Goal: Transaction & Acquisition: Purchase product/service

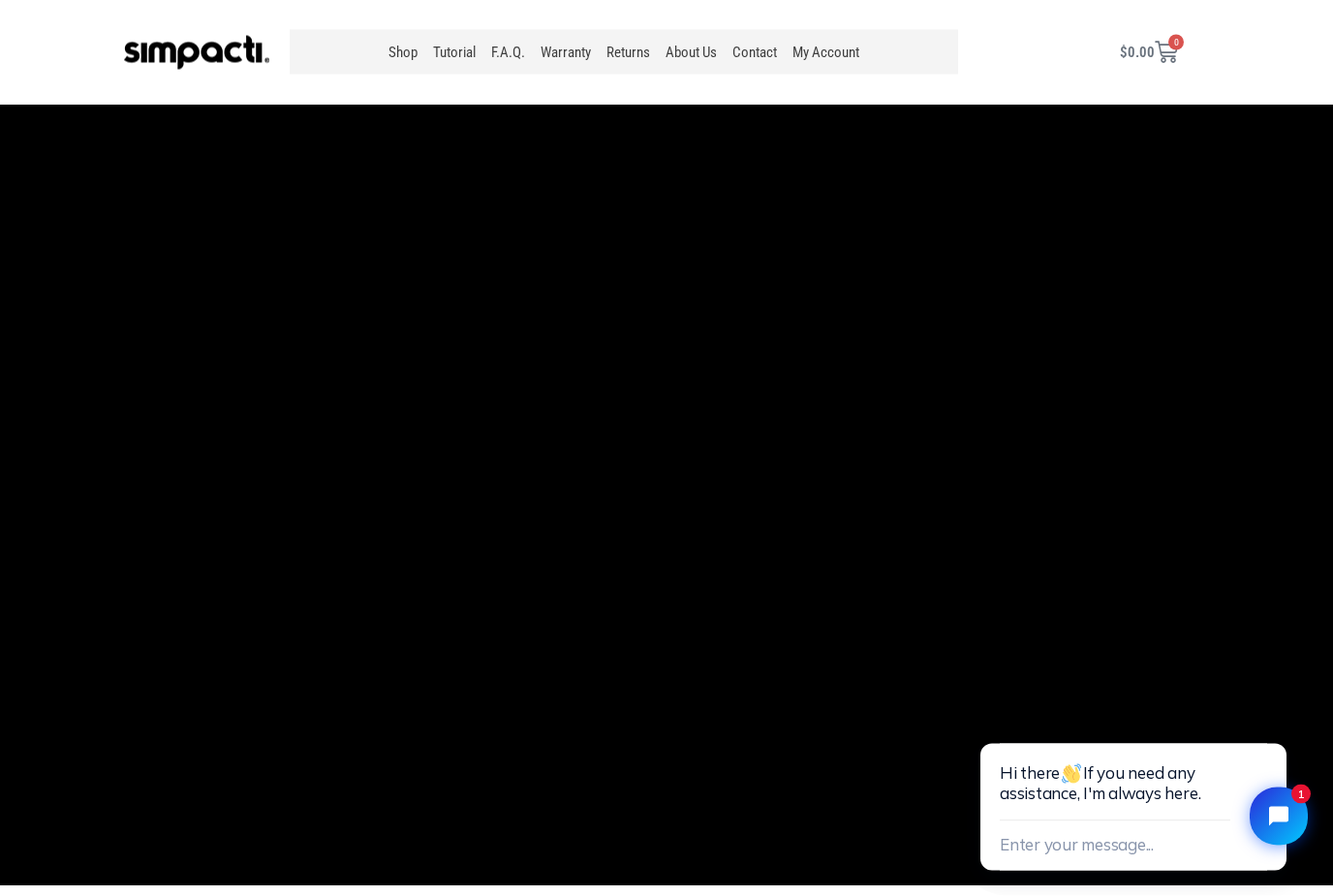
scroll to position [2028, 0]
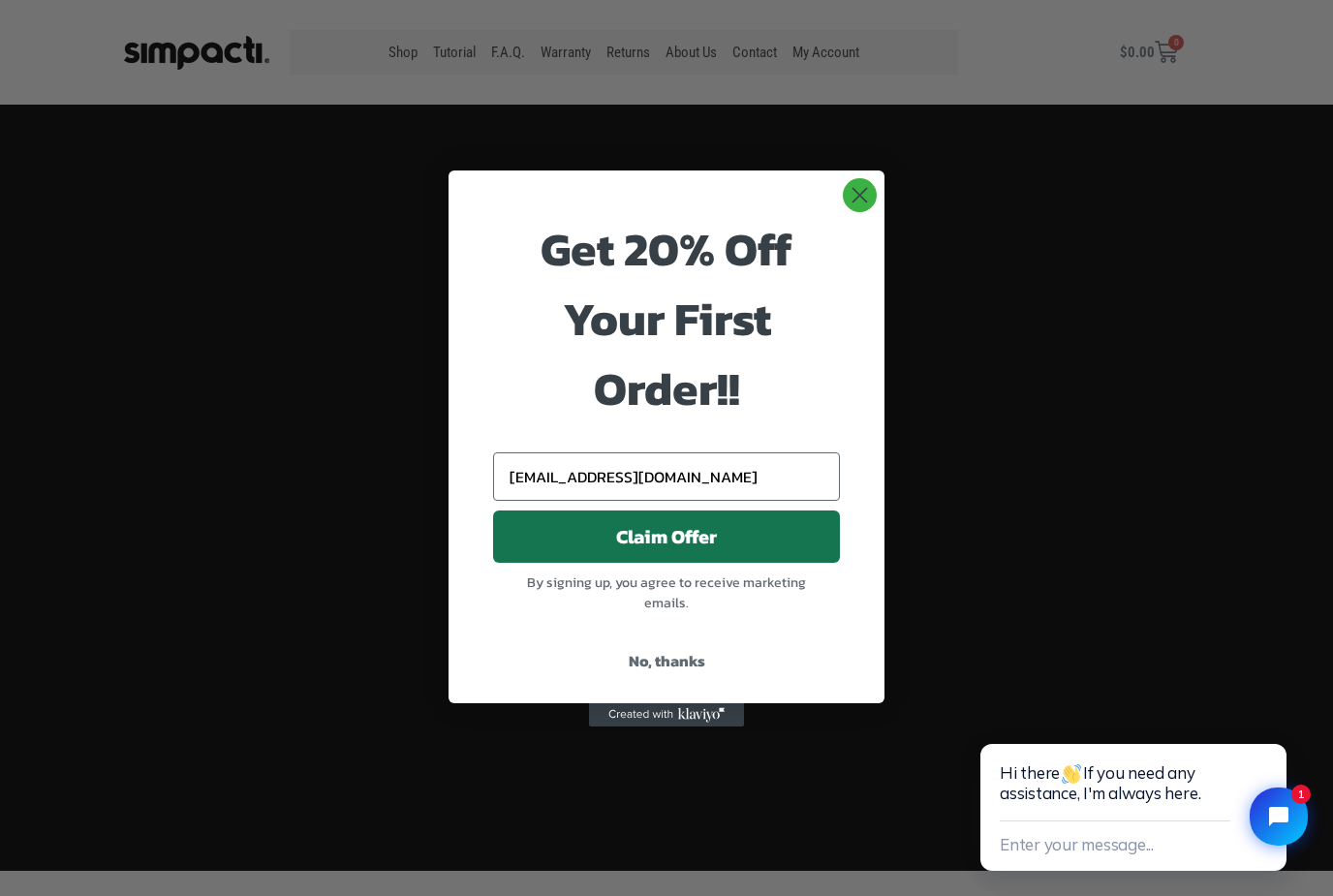
type input "kylerun@protonmail.com"
click at [718, 563] on button "Claim Offer" at bounding box center [666, 536] width 347 height 52
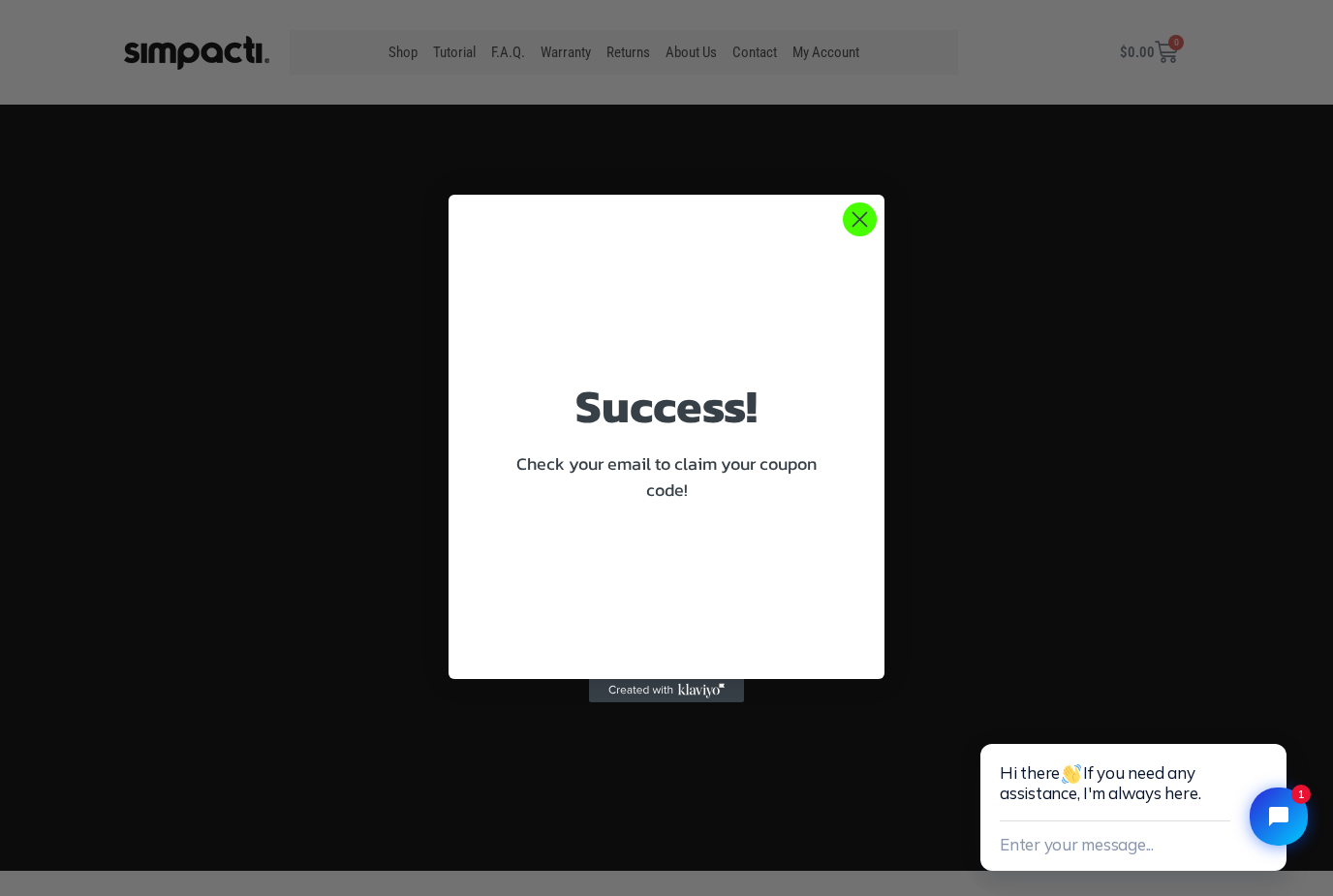
click at [870, 236] on icon "Close dialog" at bounding box center [859, 220] width 33 height 33
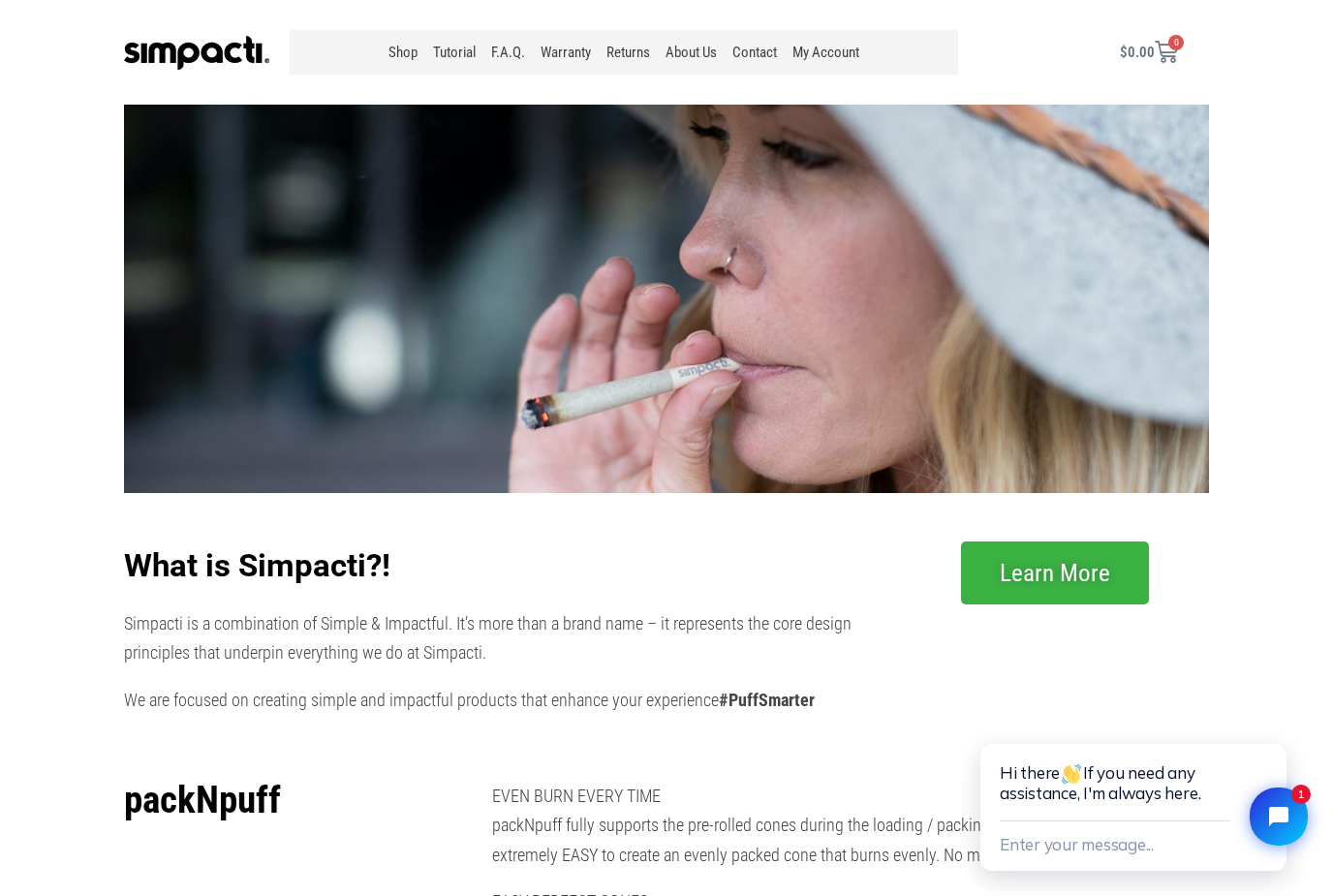
scroll to position [0, 0]
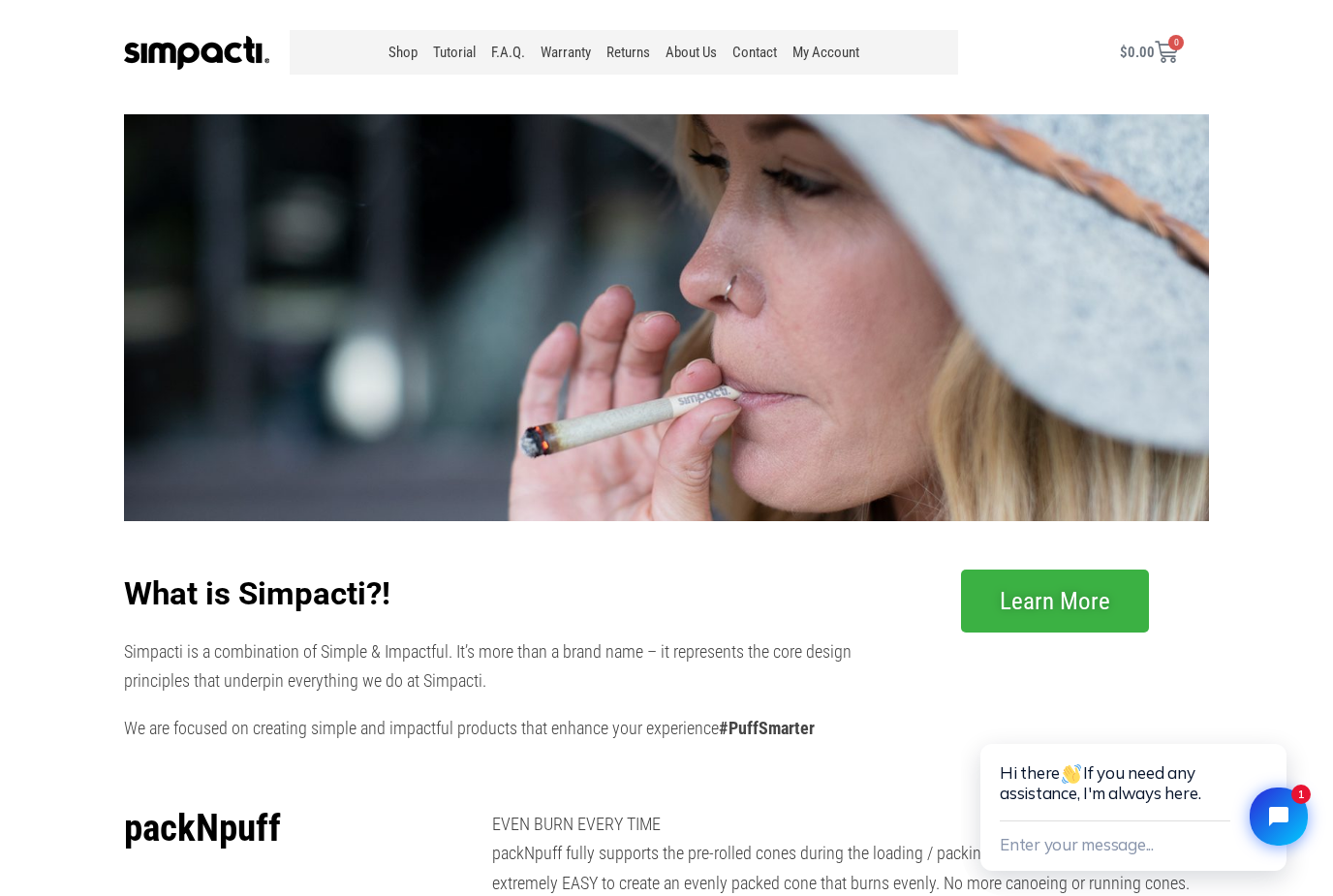
click at [540, 17] on section "Shop Tutorial F.A.Q. Warranty Returns About Us Contact My Account Menu Shop Tut…" at bounding box center [666, 52] width 1333 height 104
click at [403, 40] on link "Shop" at bounding box center [403, 51] width 44 height 44
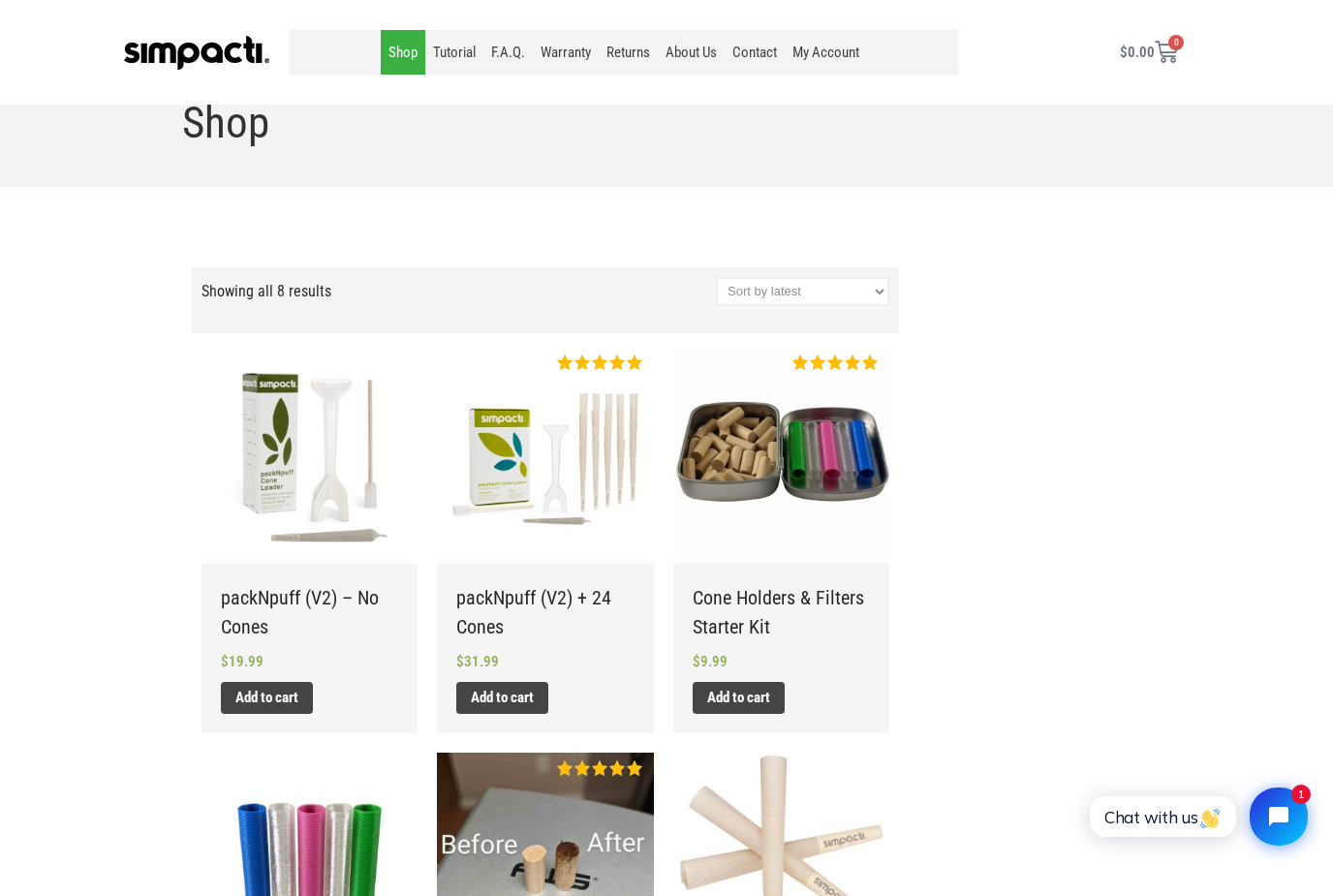
click at [767, 175] on div "Home / Shop Shop" at bounding box center [666, 103] width 1007 height 166
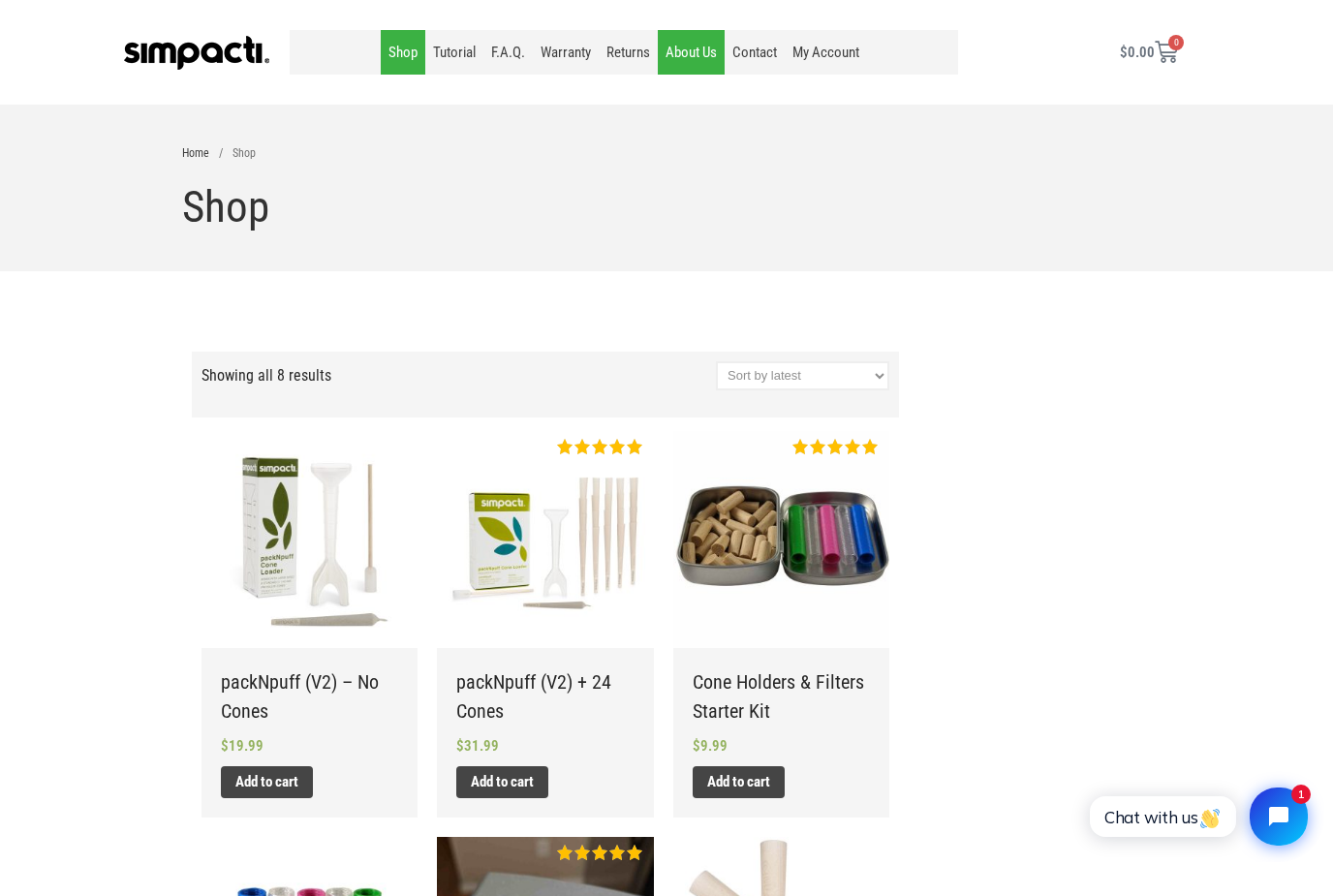
click at [712, 51] on link "About Us" at bounding box center [691, 51] width 67 height 44
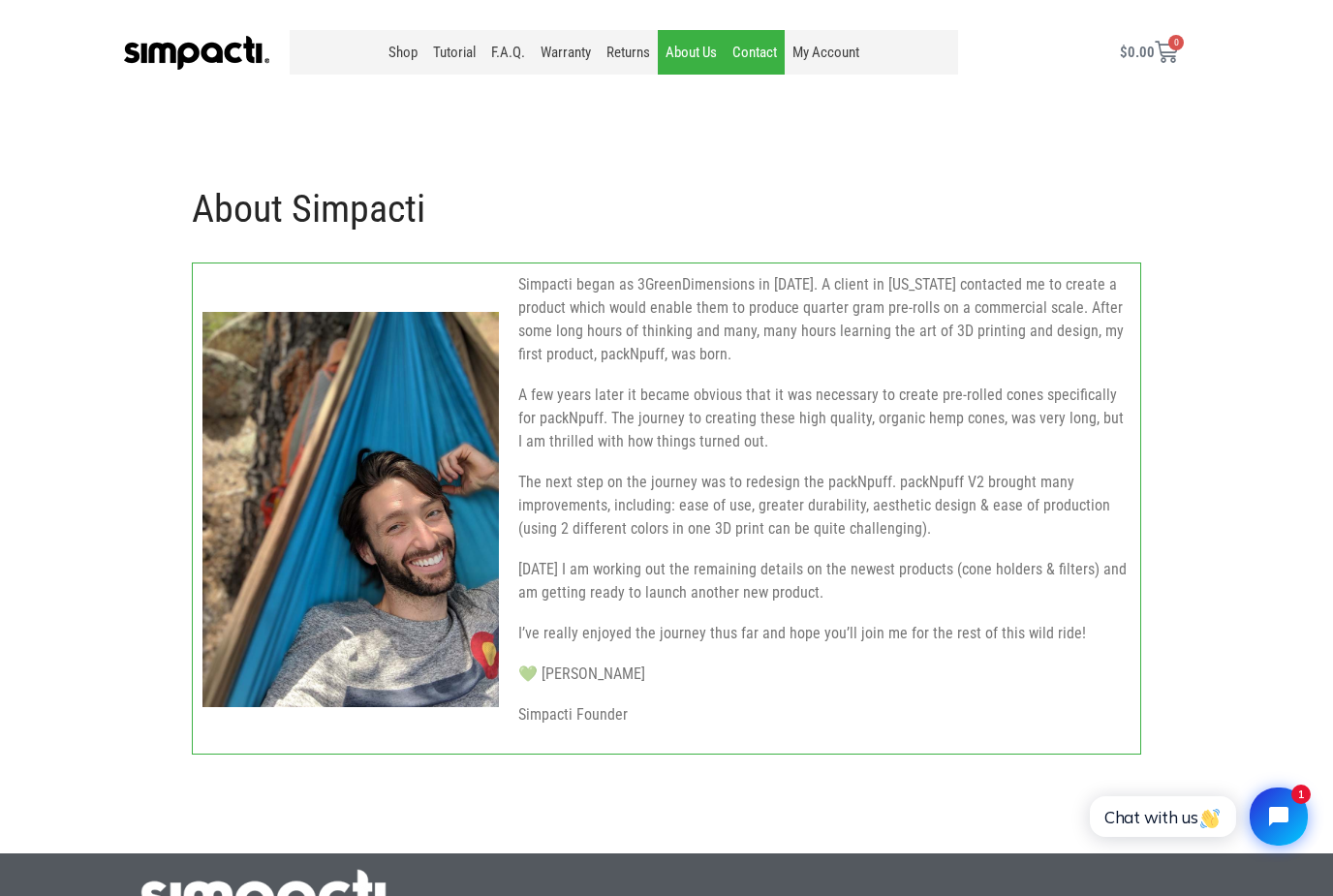
click at [765, 73] on link "Contact" at bounding box center [754, 51] width 60 height 44
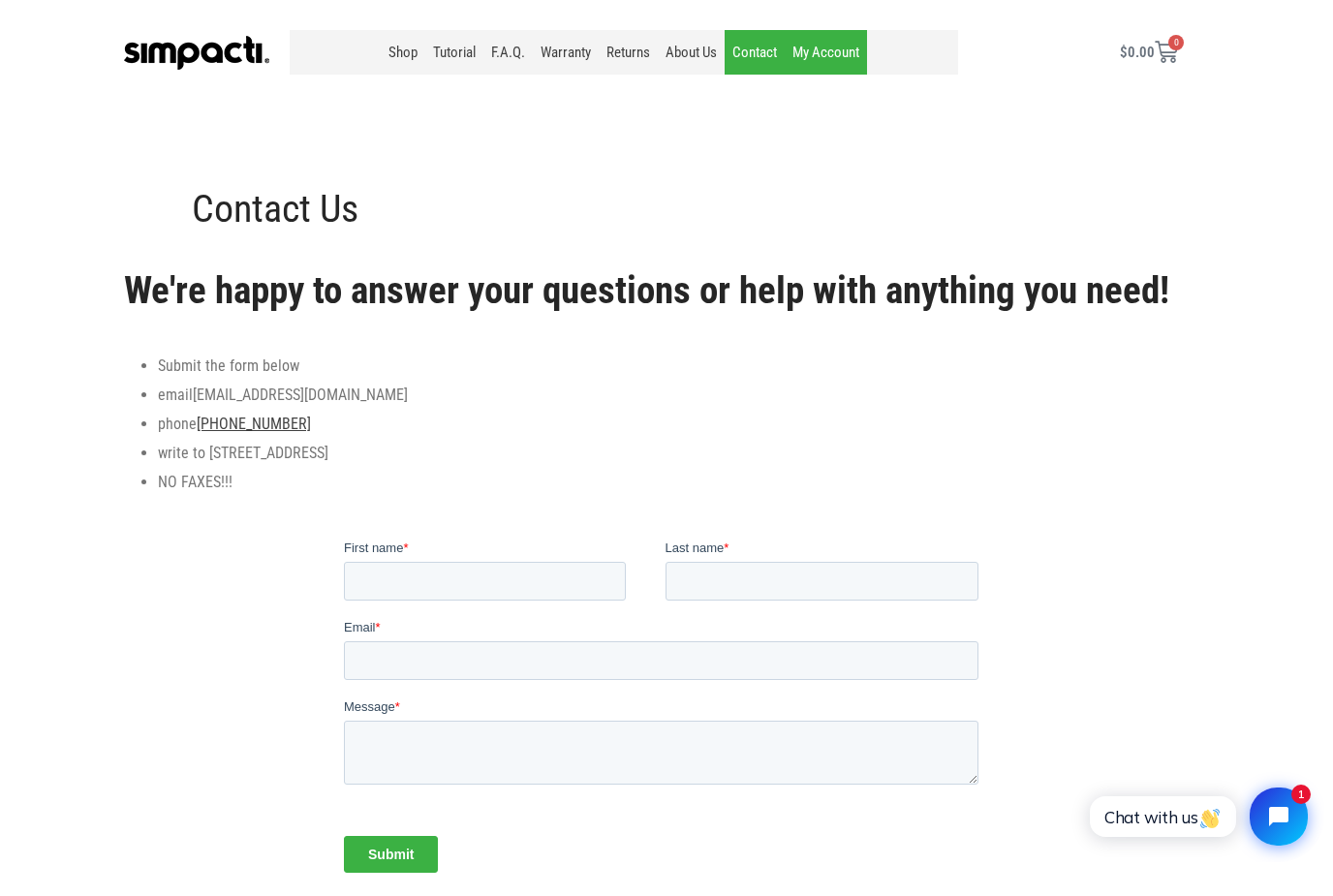
click at [831, 51] on link "My Account" at bounding box center [826, 51] width 83 height 44
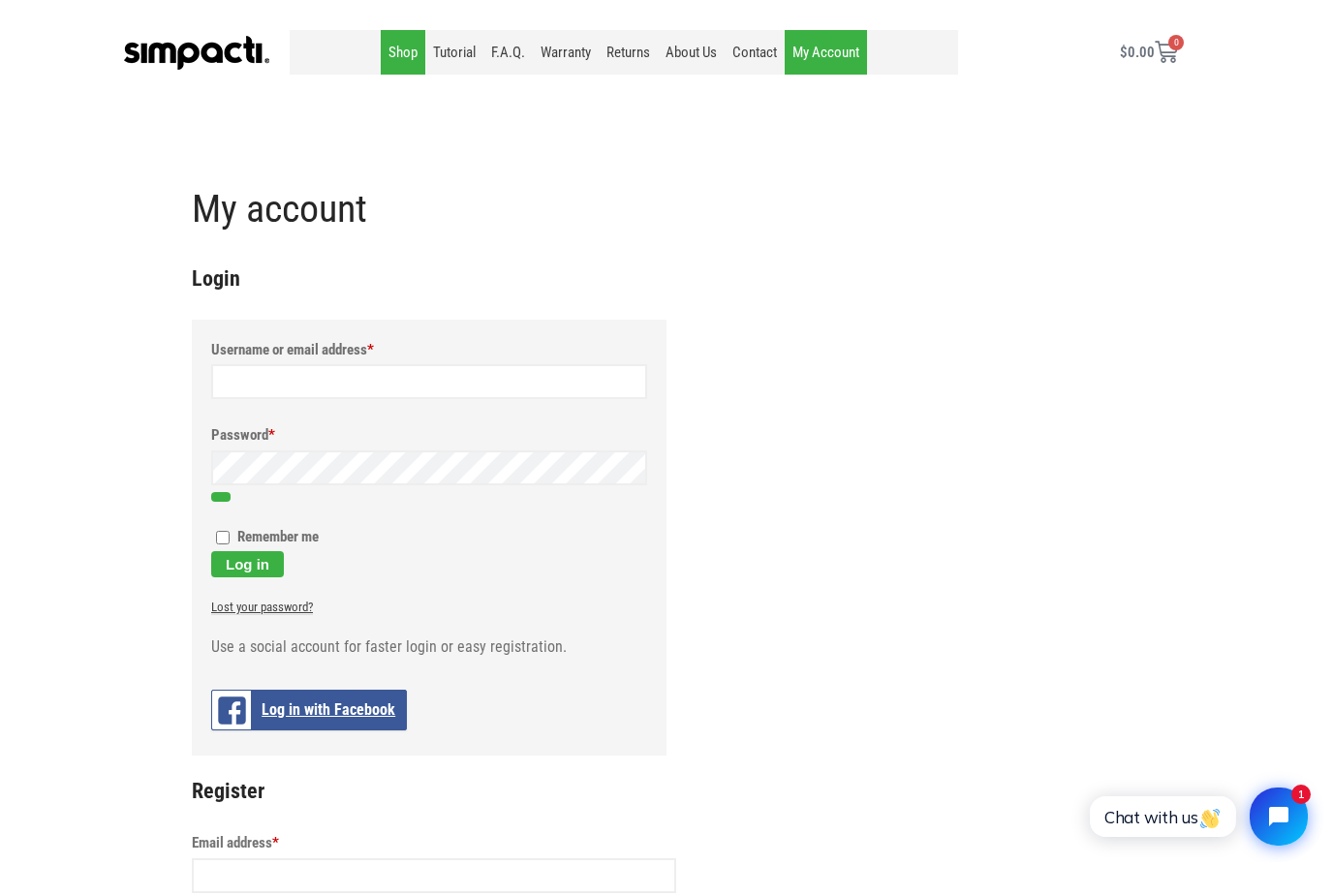
click at [400, 59] on link "Shop" at bounding box center [403, 51] width 44 height 44
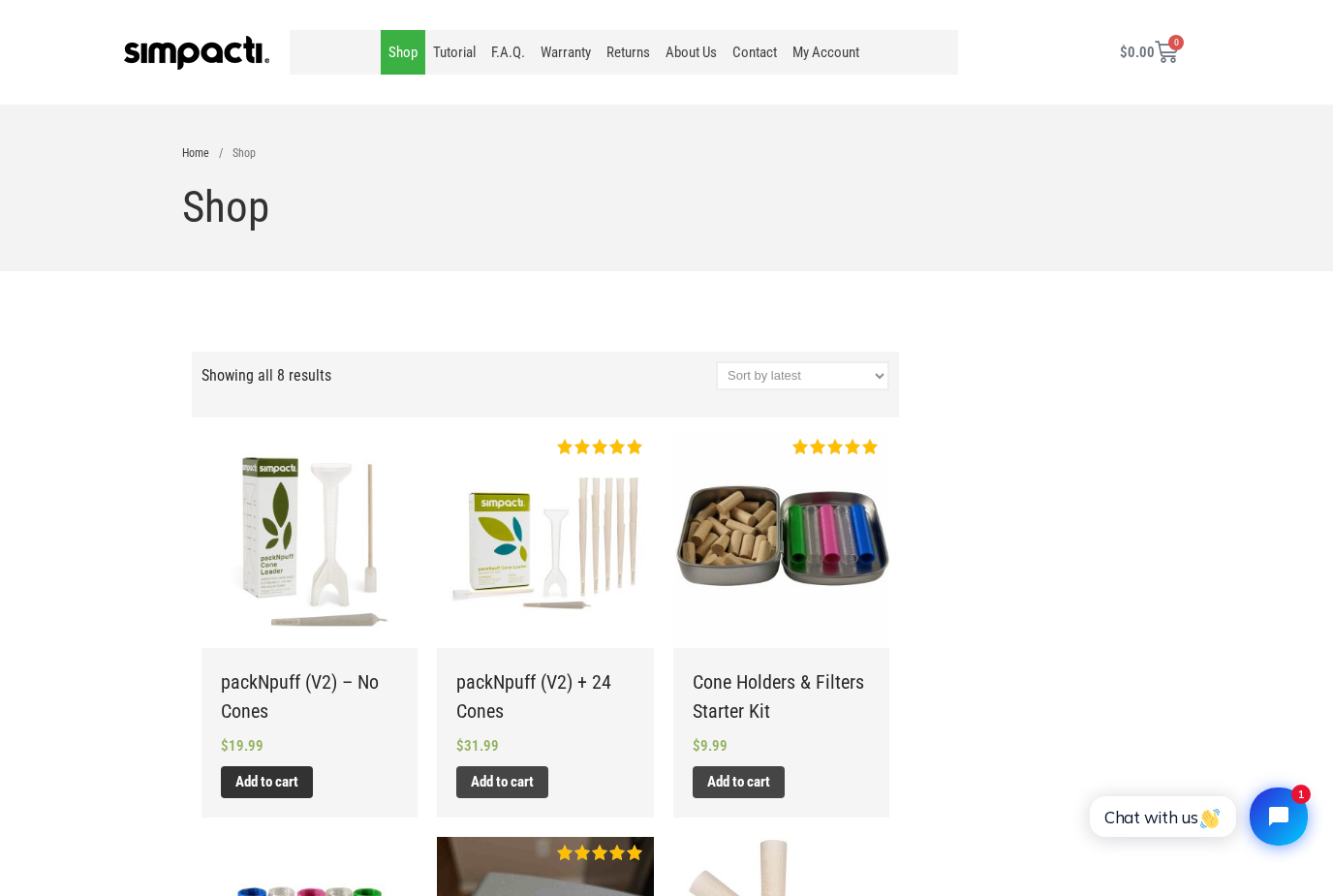
click at [311, 783] on link "Add to cart" at bounding box center [266, 782] width 92 height 32
